Goal: Task Accomplishment & Management: Complete application form

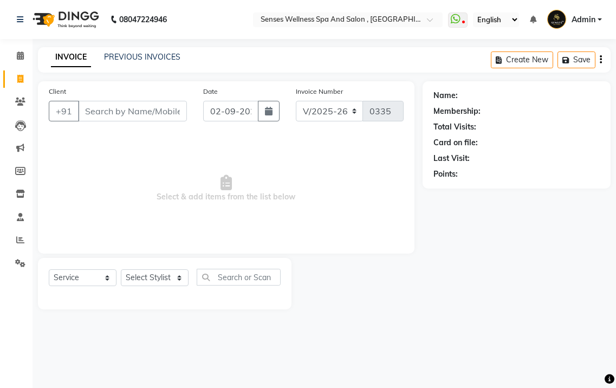
click at [147, 55] on link "PREVIOUS INVOICES" at bounding box center [142, 57] width 76 height 10
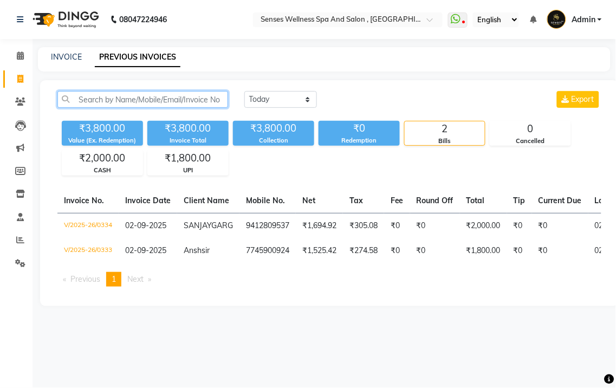
click at [126, 99] on input "text" at bounding box center [142, 99] width 171 height 17
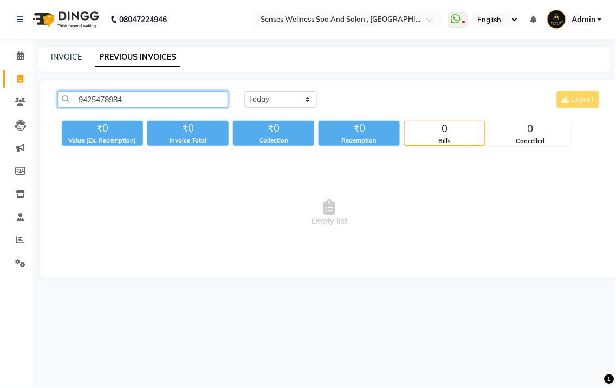
drag, startPoint x: 126, startPoint y: 101, endPoint x: 100, endPoint y: 95, distance: 26.2
click at [75, 110] on div "9425478984 [DATE] [DATE] Custom Range Export" at bounding box center [329, 103] width 561 height 25
click at [153, 101] on input "9425478984" at bounding box center [142, 99] width 171 height 17
type input "9"
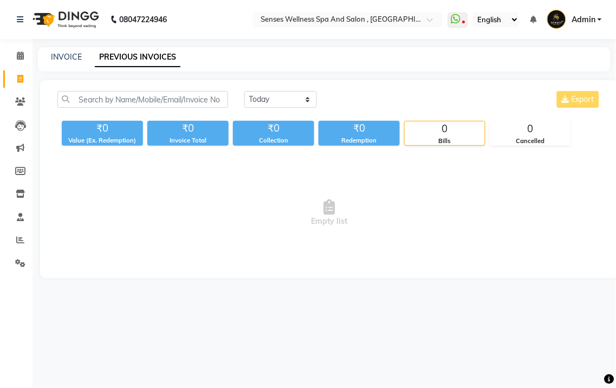
click at [56, 63] on div "INVOICE PREVIOUS INVOICES" at bounding box center [324, 59] width 573 height 24
click at [57, 63] on div "INVOICE PREVIOUS INVOICES" at bounding box center [324, 59] width 573 height 24
click at [63, 54] on link "INVOICE" at bounding box center [66, 57] width 31 height 10
select select "service"
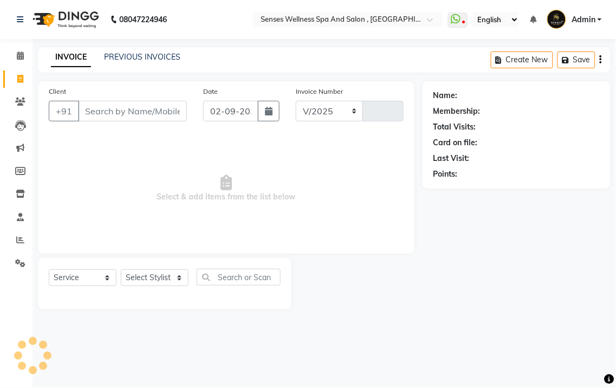
select select "6485"
type input "0335"
click at [115, 115] on input "Client" at bounding box center [132, 111] width 109 height 21
click at [93, 102] on input "Client" at bounding box center [132, 111] width 109 height 21
click at [101, 114] on input "Client" at bounding box center [132, 111] width 109 height 21
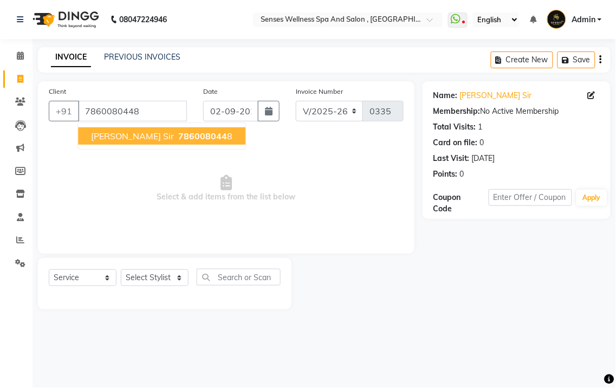
click at [125, 138] on span "[PERSON_NAME] sir" at bounding box center [132, 136] width 83 height 11
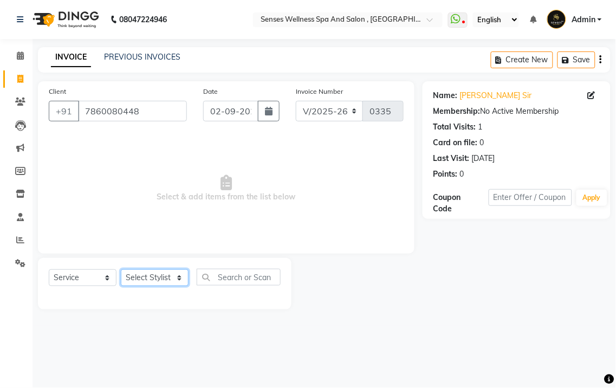
click at [147, 274] on select "Select Stylist BHARTI [PERSON_NAME] [PERSON_NAME]" at bounding box center [155, 277] width 68 height 17
click at [241, 280] on input "text" at bounding box center [239, 277] width 84 height 17
click at [153, 102] on input "7860080448" at bounding box center [132, 111] width 109 height 21
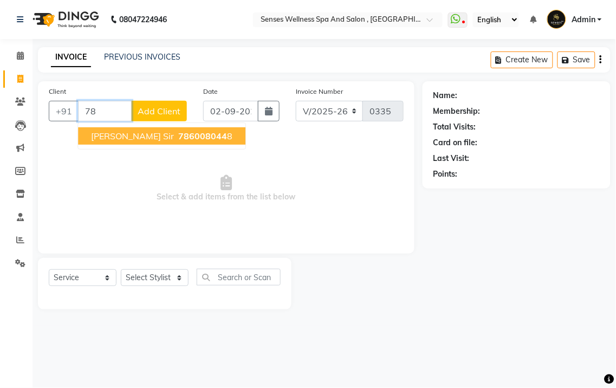
type input "7"
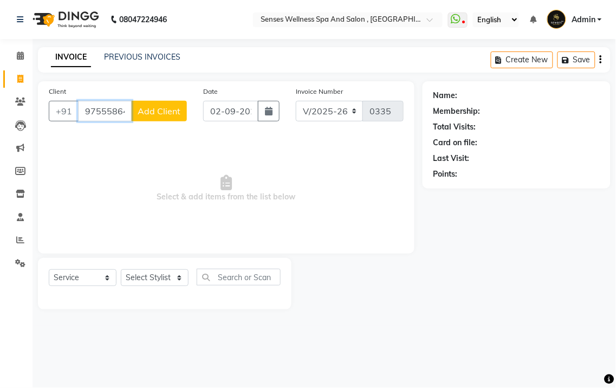
type input "9755586447"
click at [163, 111] on span "Add Client" at bounding box center [159, 111] width 43 height 11
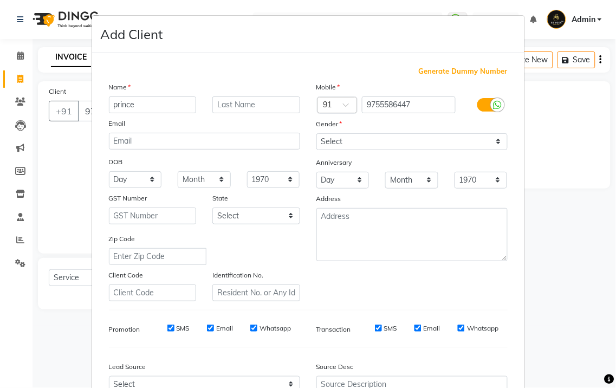
type input "prince"
click at [255, 107] on input "text" at bounding box center [257, 104] width 88 height 17
type input "sir"
click at [365, 148] on select "Select [DEMOGRAPHIC_DATA] [DEMOGRAPHIC_DATA] Other Prefer Not To Say" at bounding box center [412, 141] width 191 height 17
select select "[DEMOGRAPHIC_DATA]"
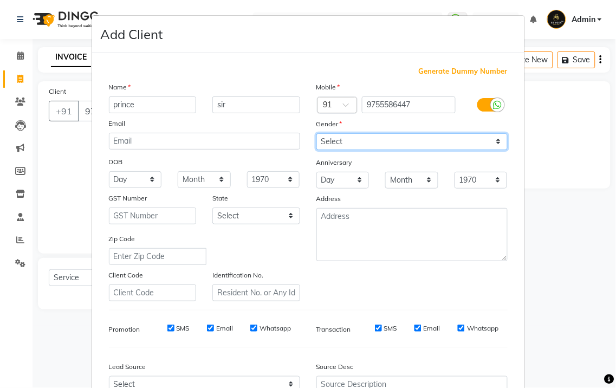
click at [317, 133] on select "Select [DEMOGRAPHIC_DATA] [DEMOGRAPHIC_DATA] Other Prefer Not To Say" at bounding box center [412, 141] width 191 height 17
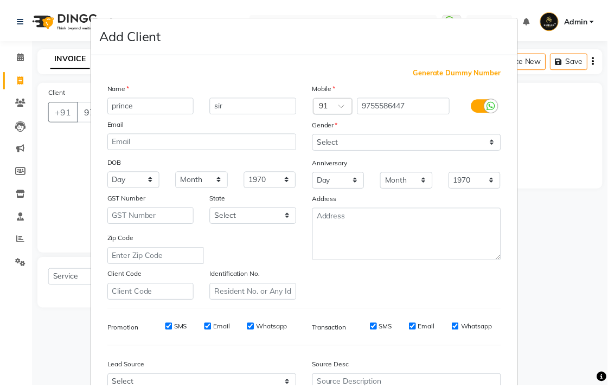
scroll to position [112, 0]
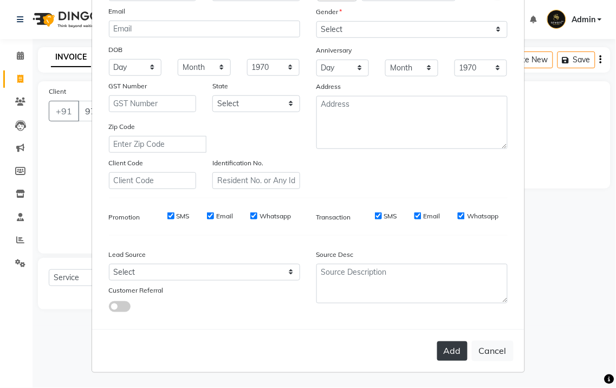
click at [456, 348] on button "Add" at bounding box center [452, 352] width 30 height 20
select select
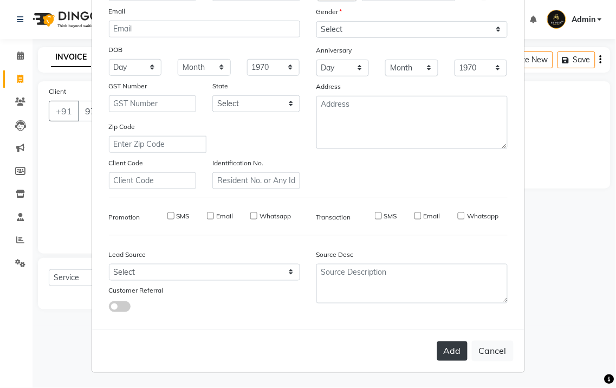
select select
checkbox input "false"
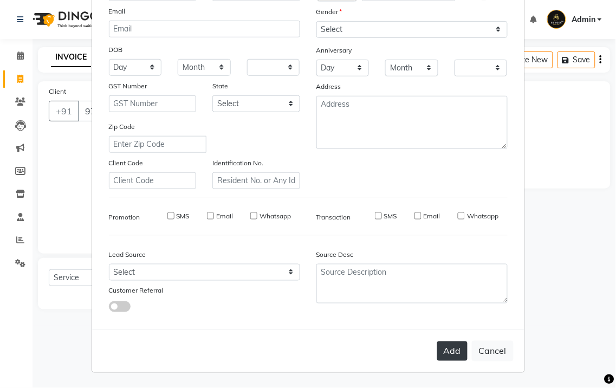
checkbox input "false"
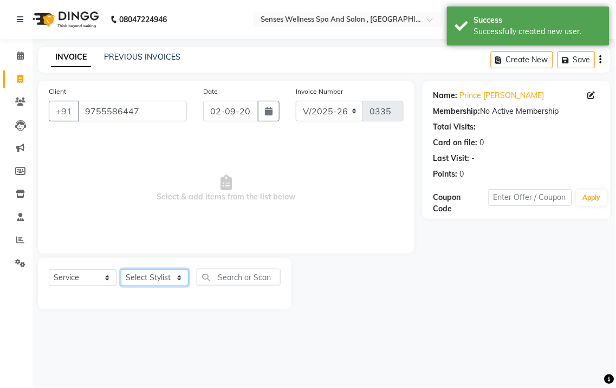
click at [163, 279] on select "Select Stylist BHARTI [PERSON_NAME] [PERSON_NAME]" at bounding box center [155, 277] width 68 height 17
select select "69540"
click at [121, 270] on select "Select Stylist BHARTI [PERSON_NAME] [PERSON_NAME]" at bounding box center [155, 277] width 68 height 17
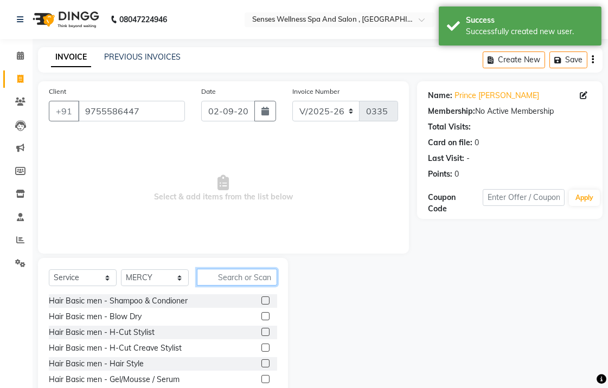
click at [243, 282] on input "text" at bounding box center [237, 277] width 80 height 17
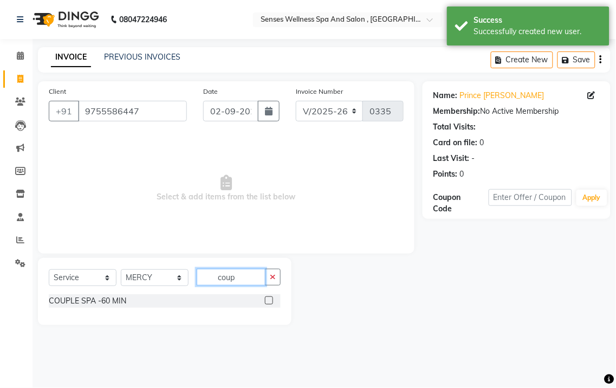
type input "coup"
click at [272, 303] on label at bounding box center [269, 301] width 8 height 8
click at [272, 303] on input "checkbox" at bounding box center [268, 301] width 7 height 7
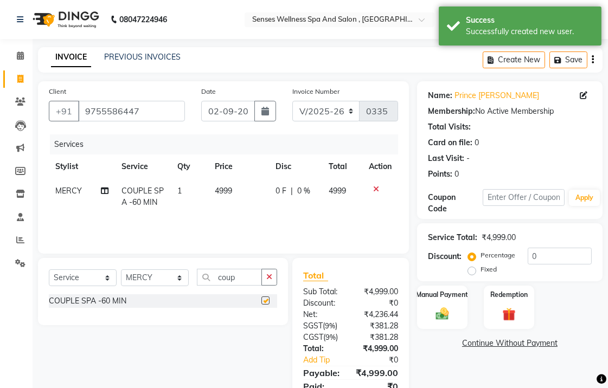
checkbox input "false"
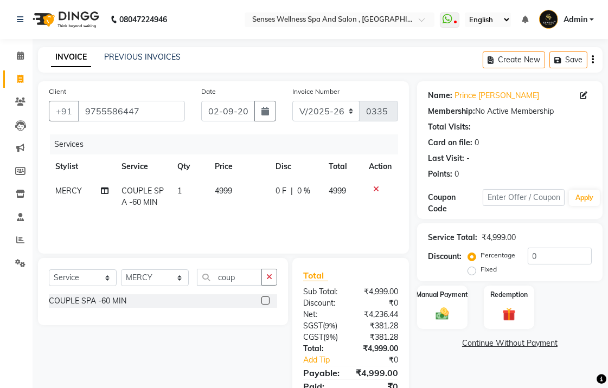
scroll to position [45, 0]
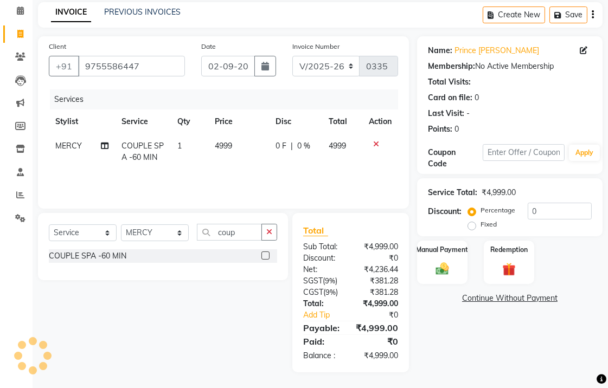
click at [480, 224] on label "Fixed" at bounding box center [488, 225] width 16 height 10
click at [474, 224] on input "Fixed" at bounding box center [474, 225] width 8 height 8
radio input "true"
click at [561, 215] on input "0" at bounding box center [559, 211] width 64 height 17
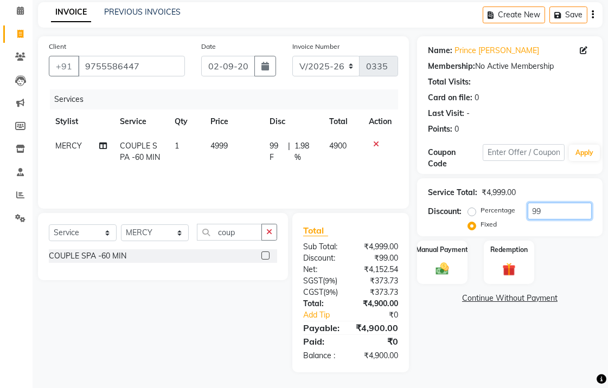
type input "9"
type input "1499"
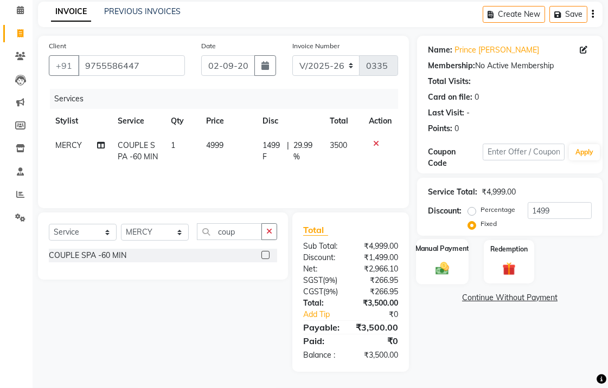
click at [429, 266] on div "Manual Payment" at bounding box center [442, 262] width 53 height 46
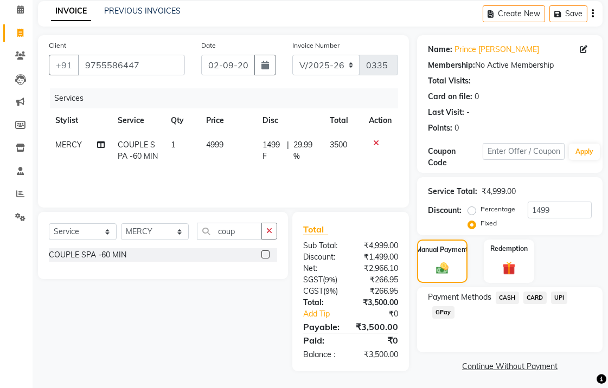
click at [501, 295] on span "CASH" at bounding box center [507, 298] width 23 height 12
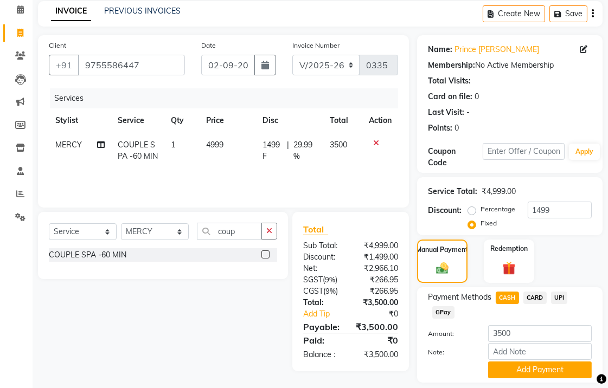
scroll to position [79, 0]
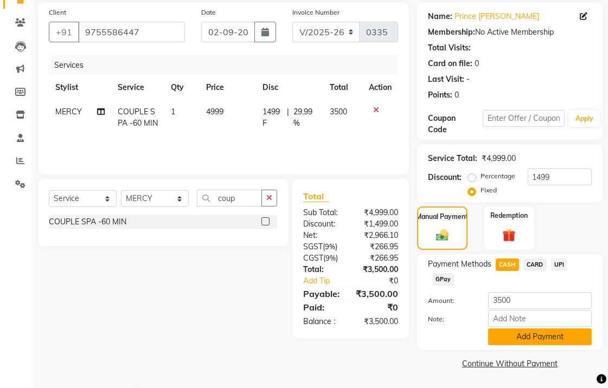
click at [535, 333] on button "Add Payment" at bounding box center [540, 337] width 104 height 17
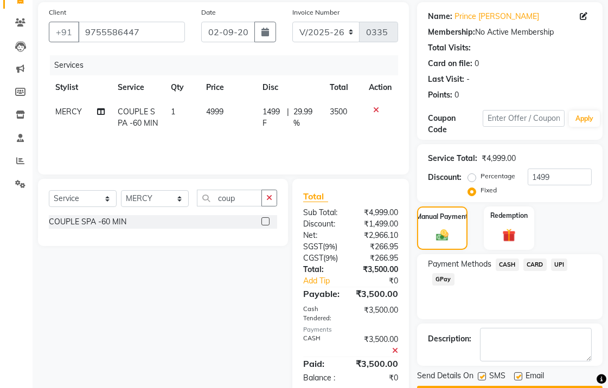
scroll to position [110, 0]
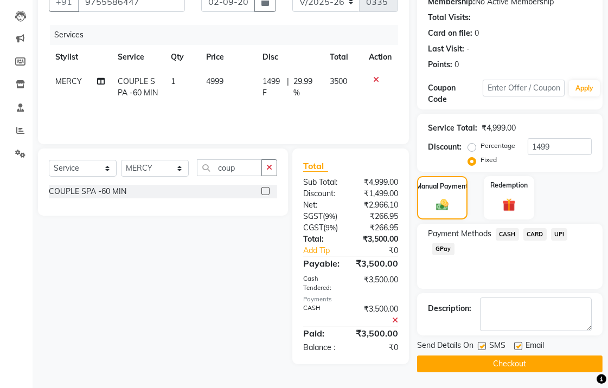
click at [519, 344] on label at bounding box center [518, 346] width 8 height 8
click at [519, 344] on input "checkbox" at bounding box center [517, 346] width 7 height 7
checkbox input "false"
click at [516, 358] on button "Checkout" at bounding box center [509, 364] width 185 height 17
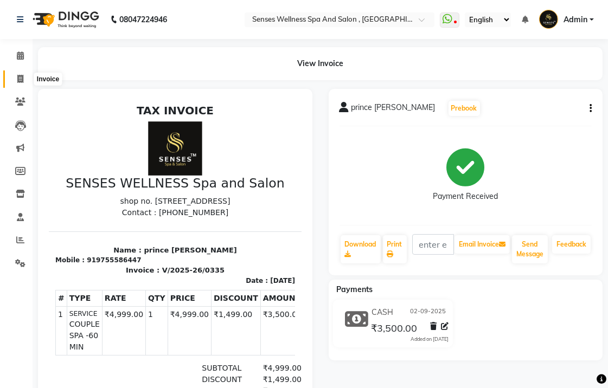
click at [23, 83] on icon at bounding box center [20, 79] width 6 height 8
select select "service"
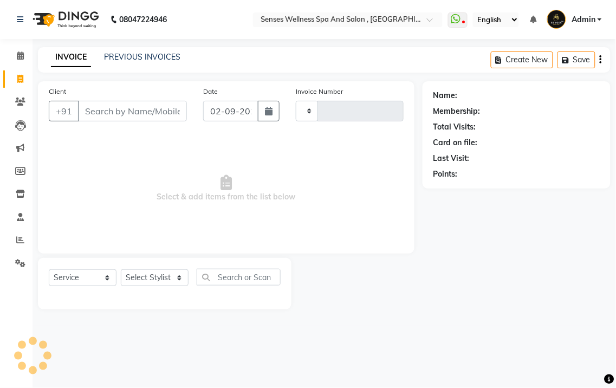
type input "0336"
select select "6485"
click at [108, 114] on input "Client" at bounding box center [132, 111] width 109 height 21
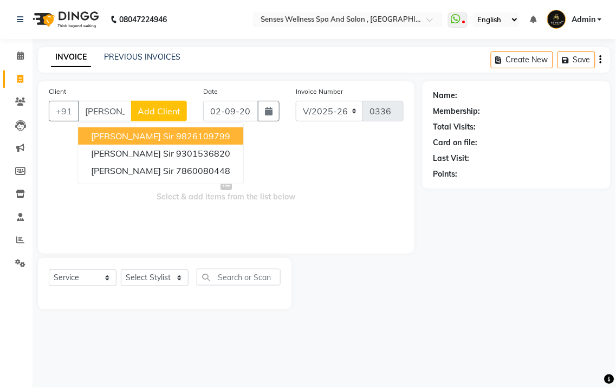
click at [176, 131] on ngb-highlight "9826109799" at bounding box center [203, 136] width 54 height 11
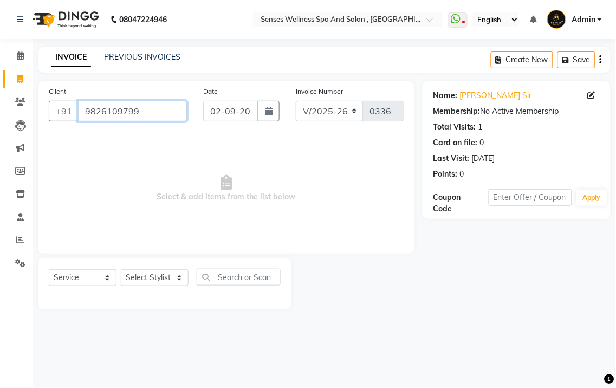
click at [147, 114] on input "9826109799" at bounding box center [132, 111] width 109 height 21
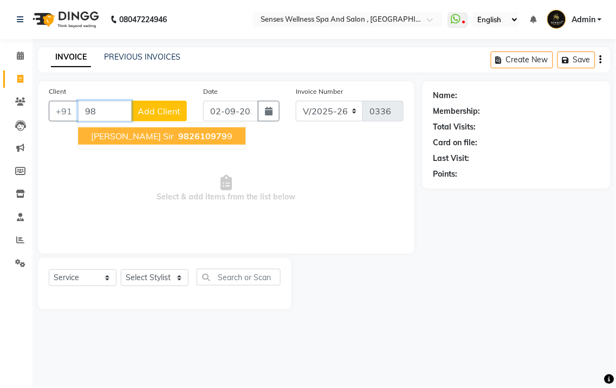
type input "9"
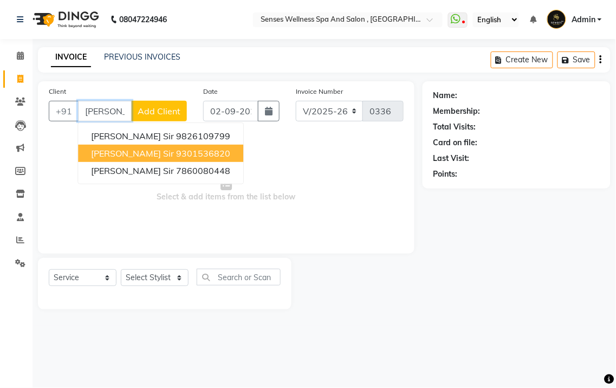
click at [155, 147] on button "[PERSON_NAME] sir 9301536820" at bounding box center [160, 153] width 165 height 17
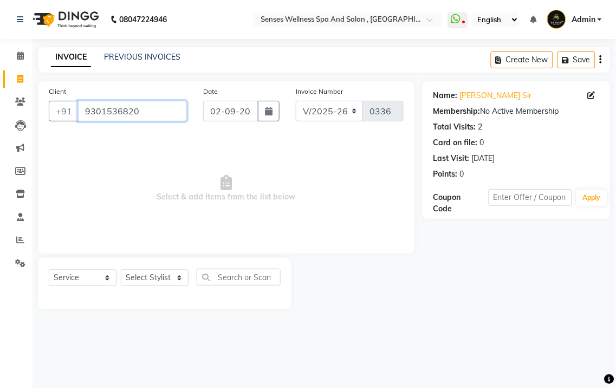
click at [165, 112] on input "9301536820" at bounding box center [132, 111] width 109 height 21
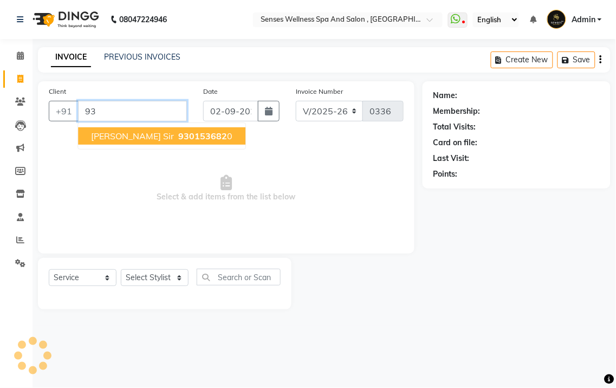
type input "9"
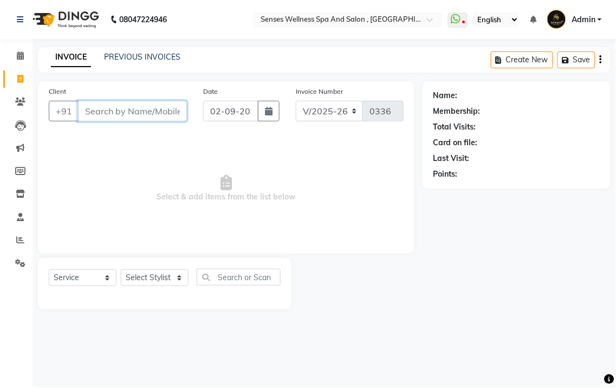
type input "N"
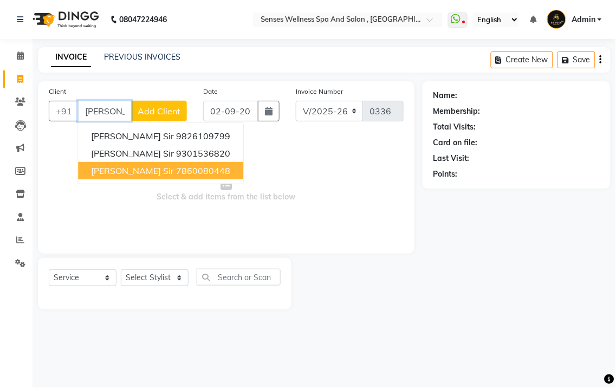
click at [176, 171] on ngb-highlight "7860080448" at bounding box center [203, 170] width 54 height 11
type input "7860080448"
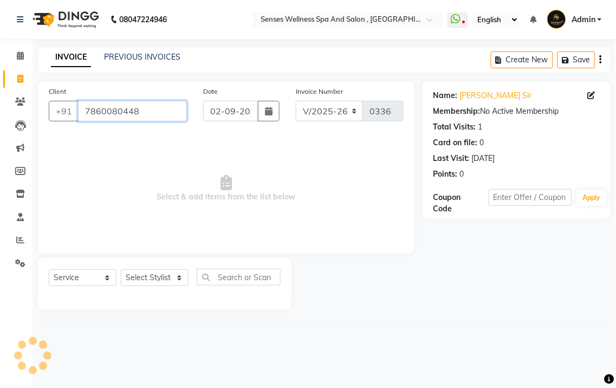
click at [150, 114] on input "7860080448" at bounding box center [132, 111] width 109 height 21
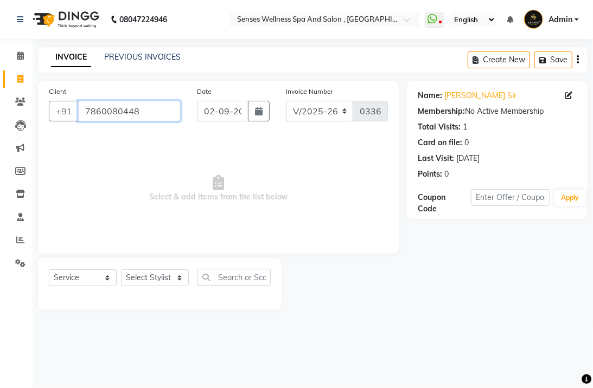
drag, startPoint x: 140, startPoint y: 114, endPoint x: 85, endPoint y: 112, distance: 54.8
click at [85, 112] on input "7860080448" at bounding box center [129, 111] width 102 height 21
click at [132, 52] on link "PREVIOUS INVOICES" at bounding box center [142, 57] width 76 height 10
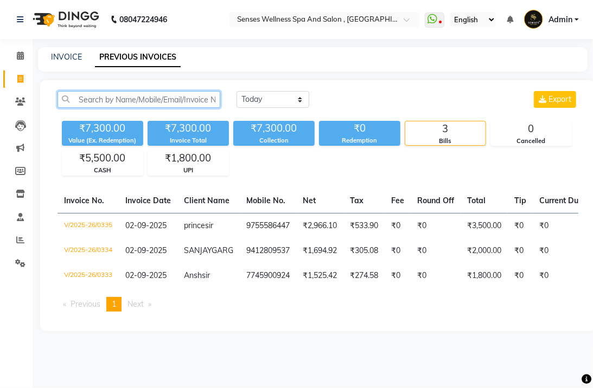
click at [126, 104] on input "text" at bounding box center [138, 99] width 163 height 17
paste input "7860080448"
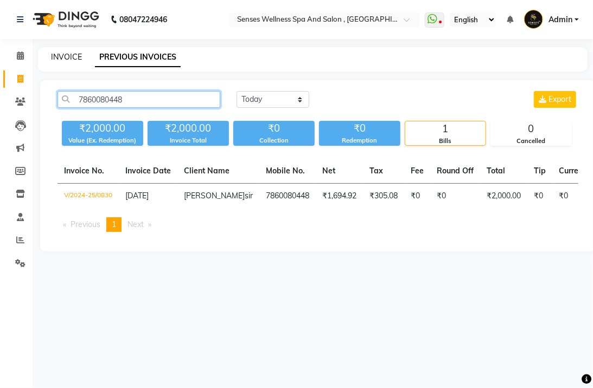
type input "7860080448"
click at [71, 60] on link "INVOICE" at bounding box center [66, 57] width 31 height 10
select select "service"
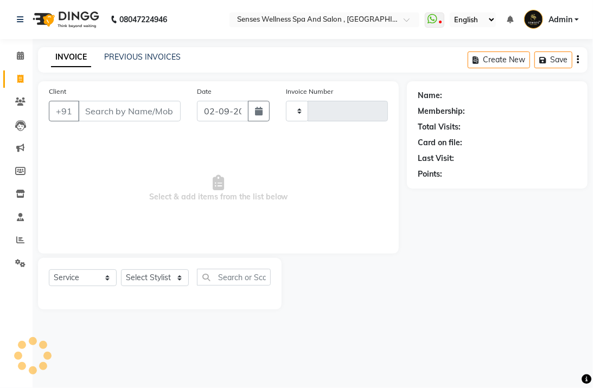
type input "0336"
select select "6485"
click at [127, 55] on link "PREVIOUS INVOICES" at bounding box center [142, 57] width 76 height 10
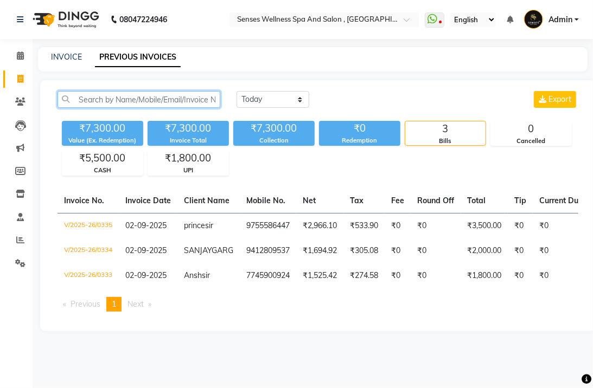
click at [129, 102] on input "text" at bounding box center [138, 99] width 163 height 17
click at [75, 52] on link "INVOICE" at bounding box center [66, 57] width 31 height 10
select select "service"
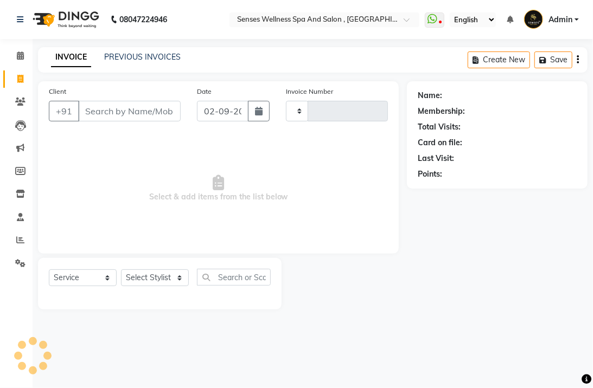
type input "0336"
select select "6485"
click at [120, 104] on input "Client" at bounding box center [129, 111] width 102 height 21
type input "7860080448"
